Goal: Navigation & Orientation: Go to known website

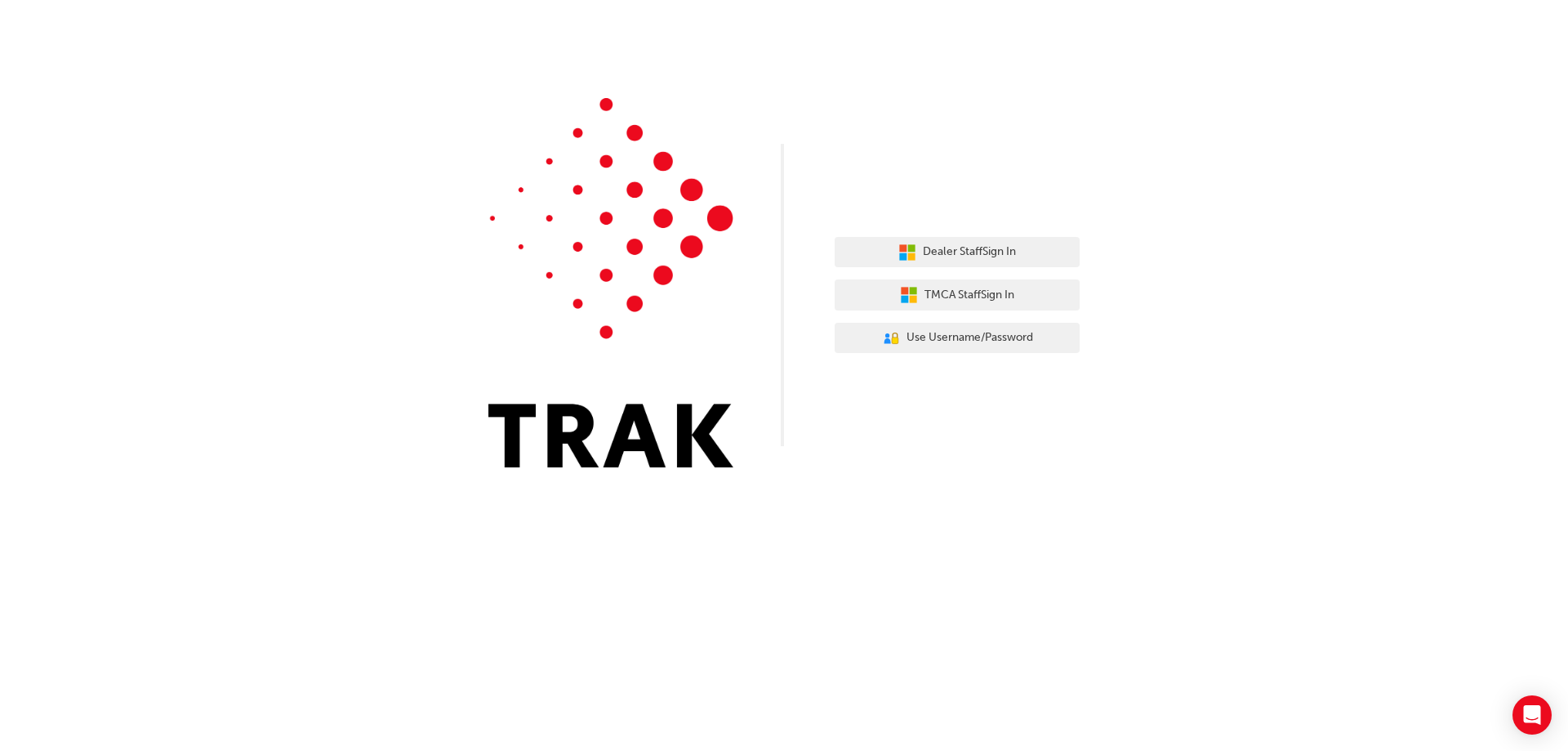
click at [898, 234] on div "Dealer Staff Sign In TMCA Staff Sign In User Authentication Icon - Blue Person,…" at bounding box center [957, 296] width 245 height 141
click at [899, 256] on icon "button" at bounding box center [907, 252] width 18 height 18
